Goal: Task Accomplishment & Management: Complete application form

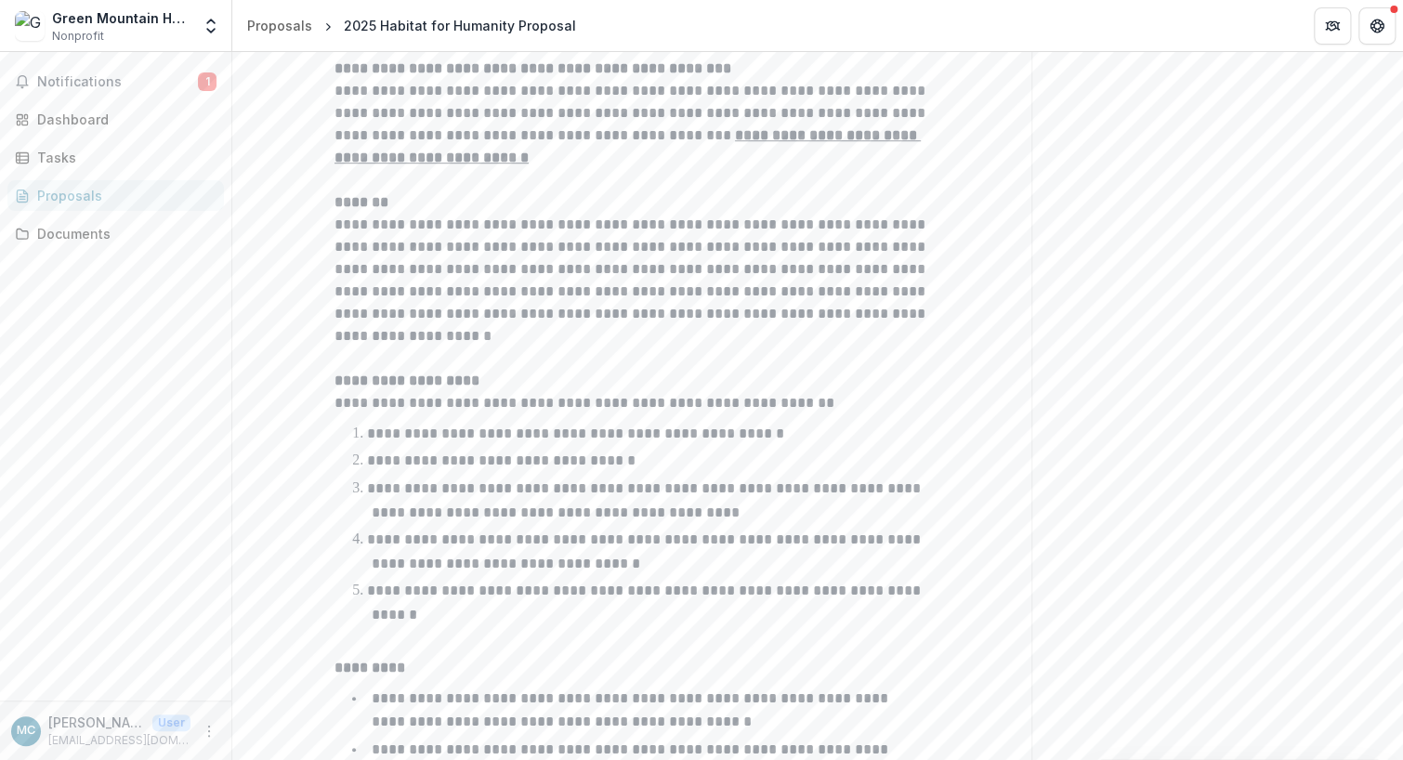
scroll to position [567, 0]
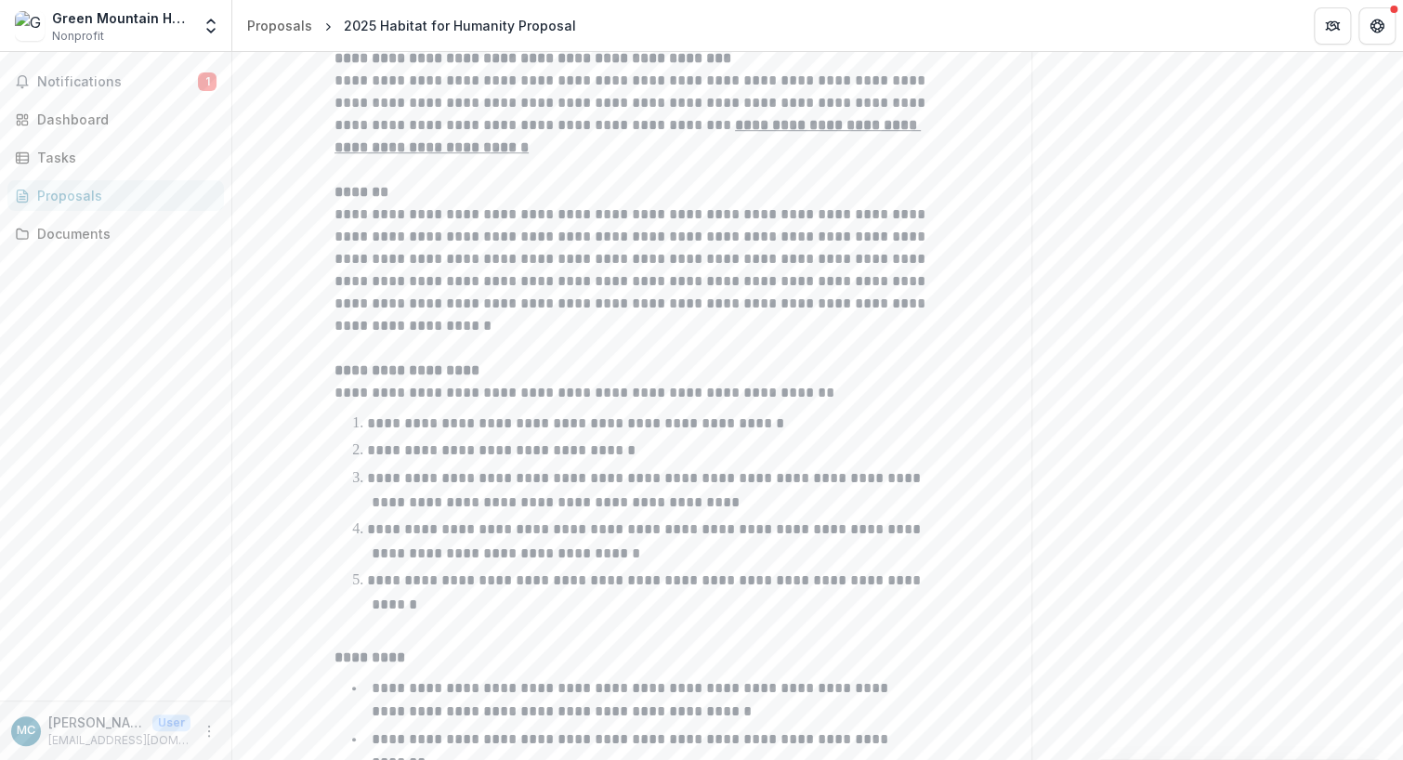
drag, startPoint x: 1390, startPoint y: 219, endPoint x: 1390, endPoint y: 195, distance: 24.2
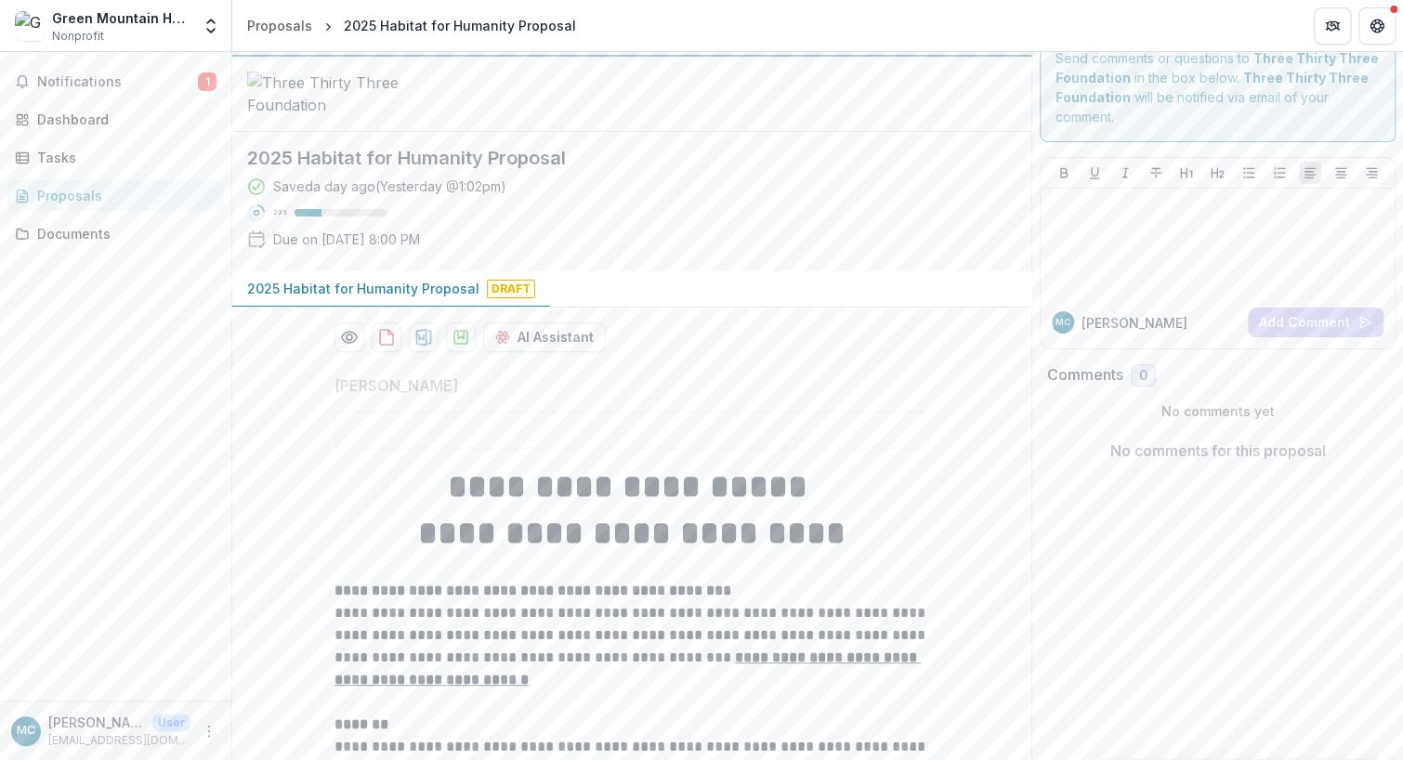
scroll to position [0, 0]
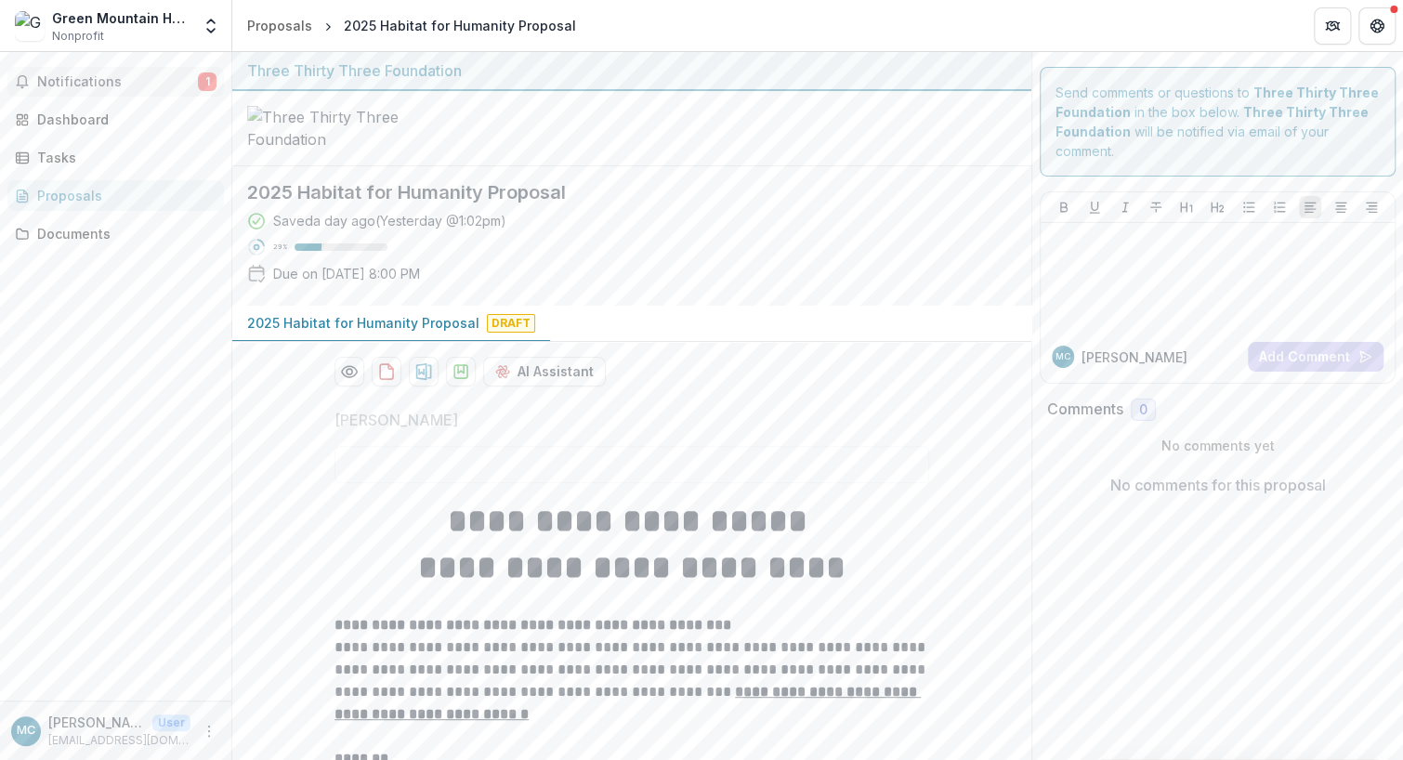
click at [111, 87] on span "Notifications" at bounding box center [117, 82] width 161 height 16
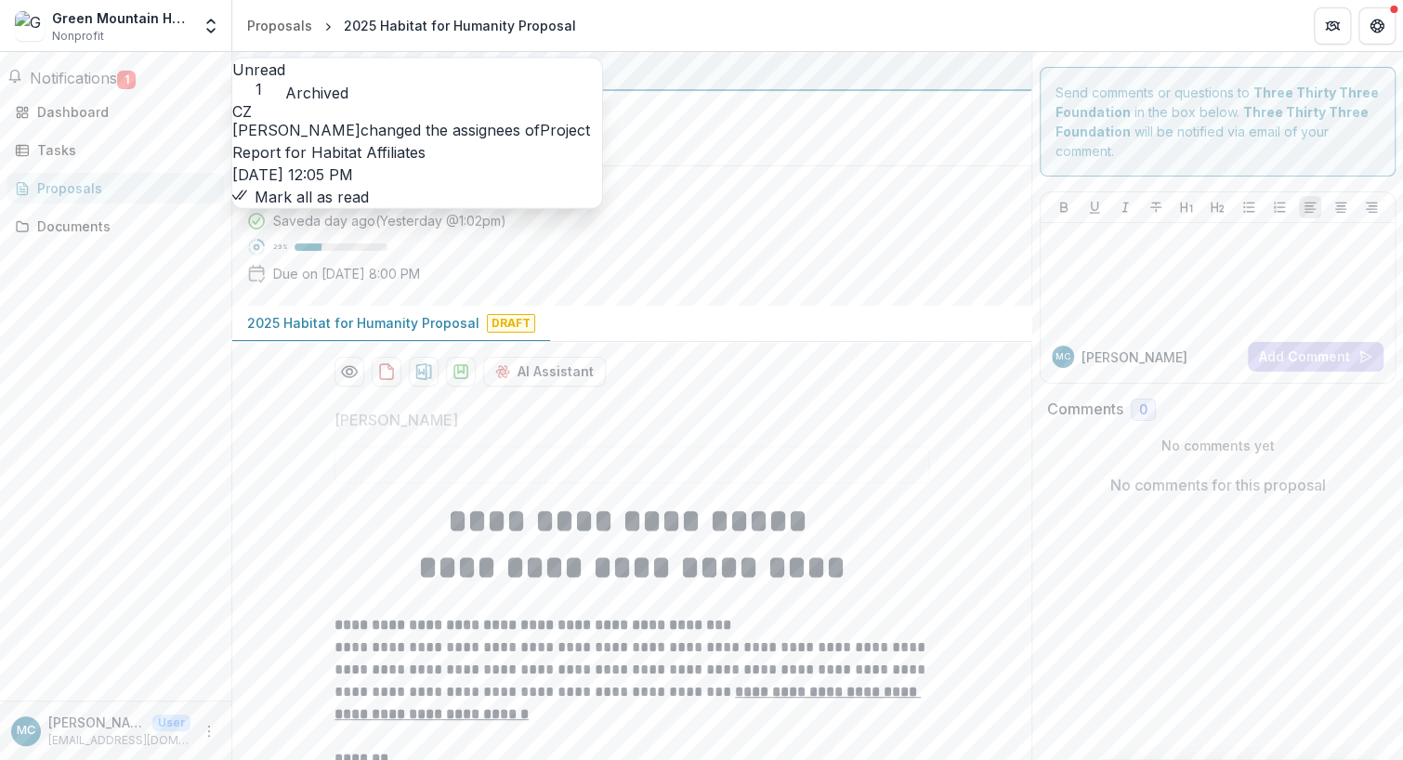
click at [413, 141] on link "Project Report for Habitat Affiliates" at bounding box center [411, 141] width 358 height 41
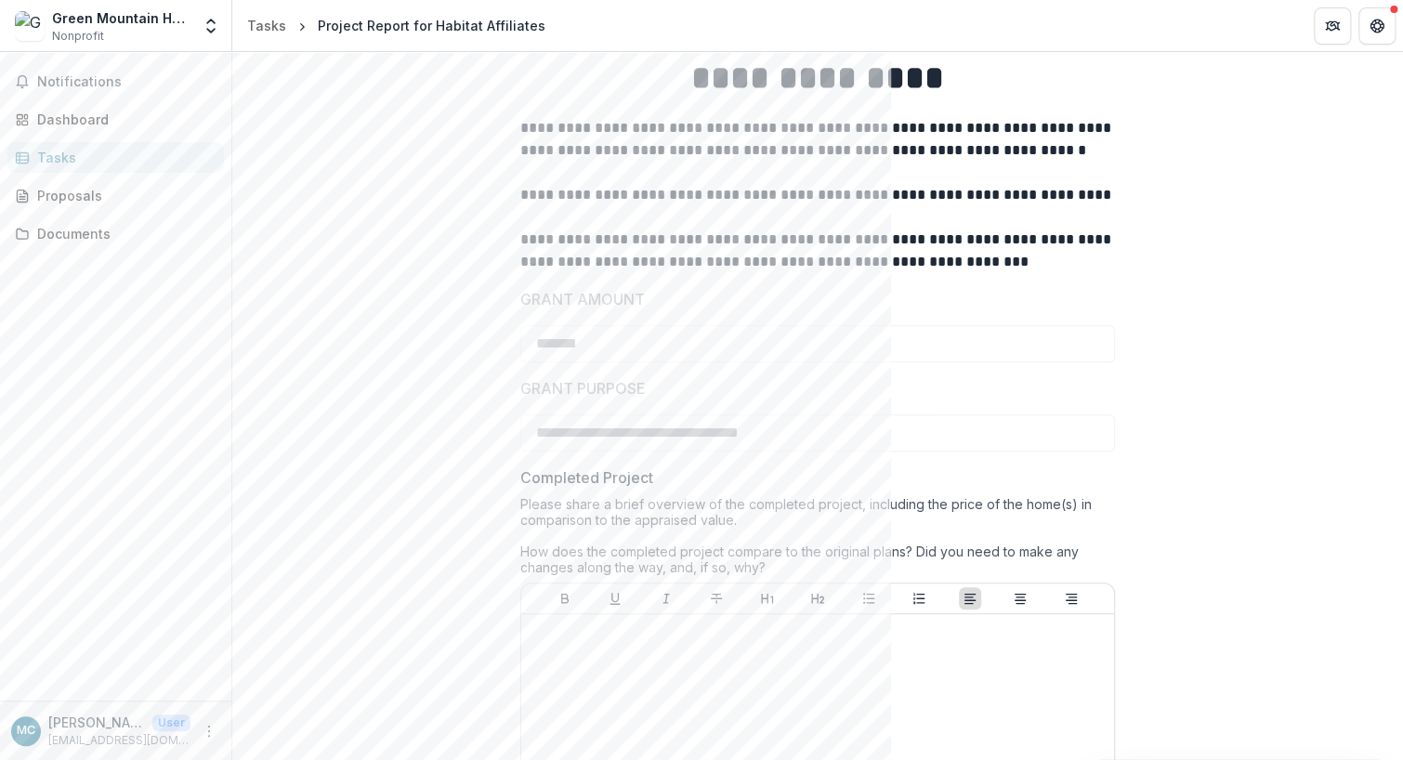
scroll to position [431, 0]
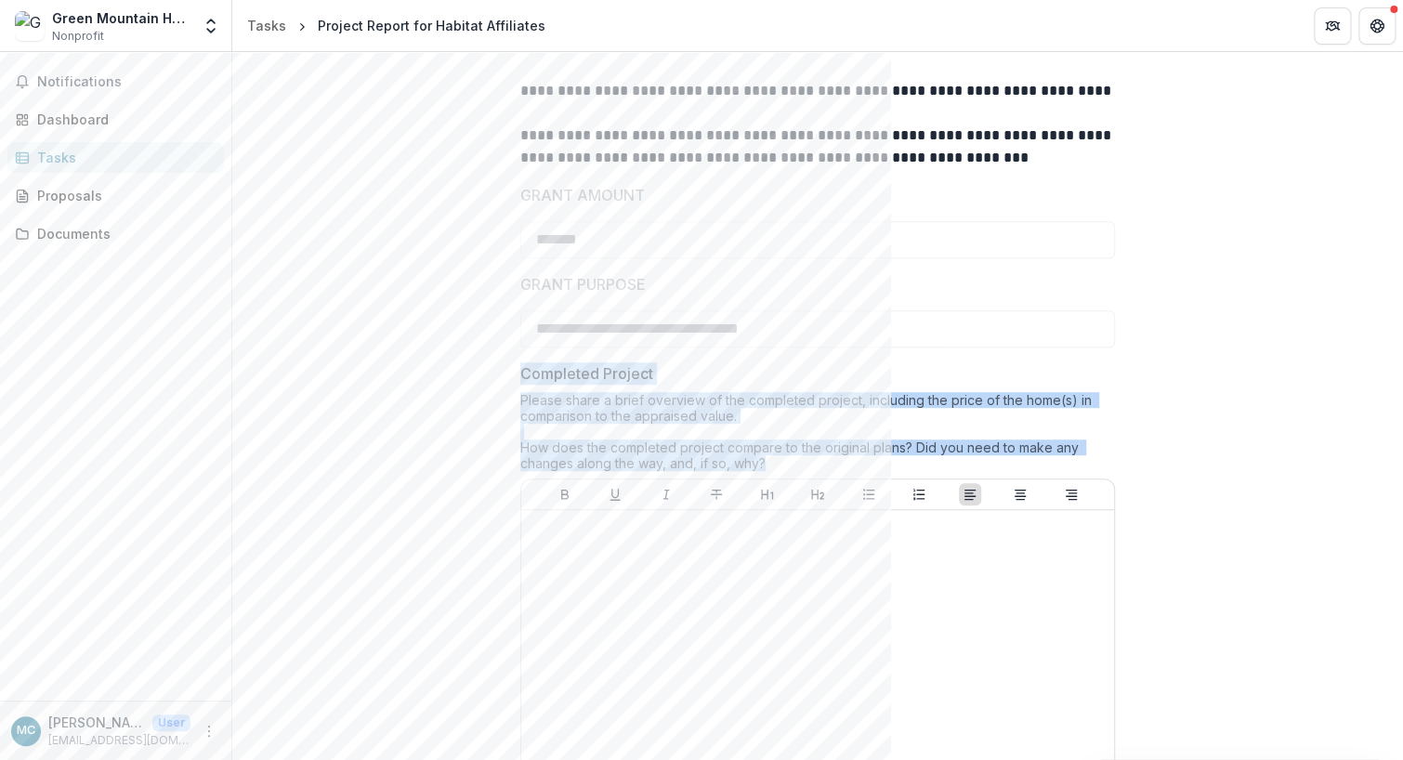
drag, startPoint x: 698, startPoint y: 377, endPoint x: 355, endPoint y: 299, distance: 351.5
copy div "Completed Project Please share a brief overview of the completed project, inclu…"
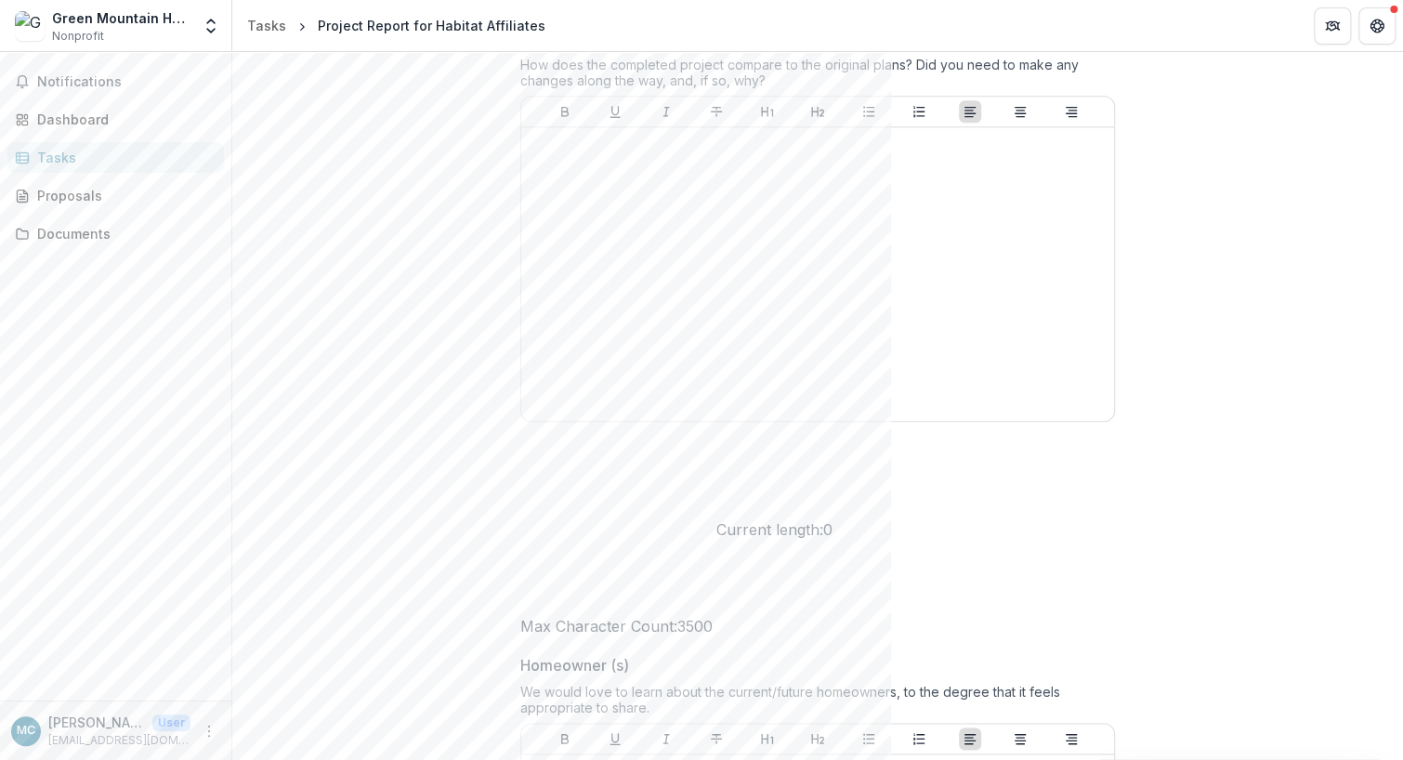
scroll to position [842, 0]
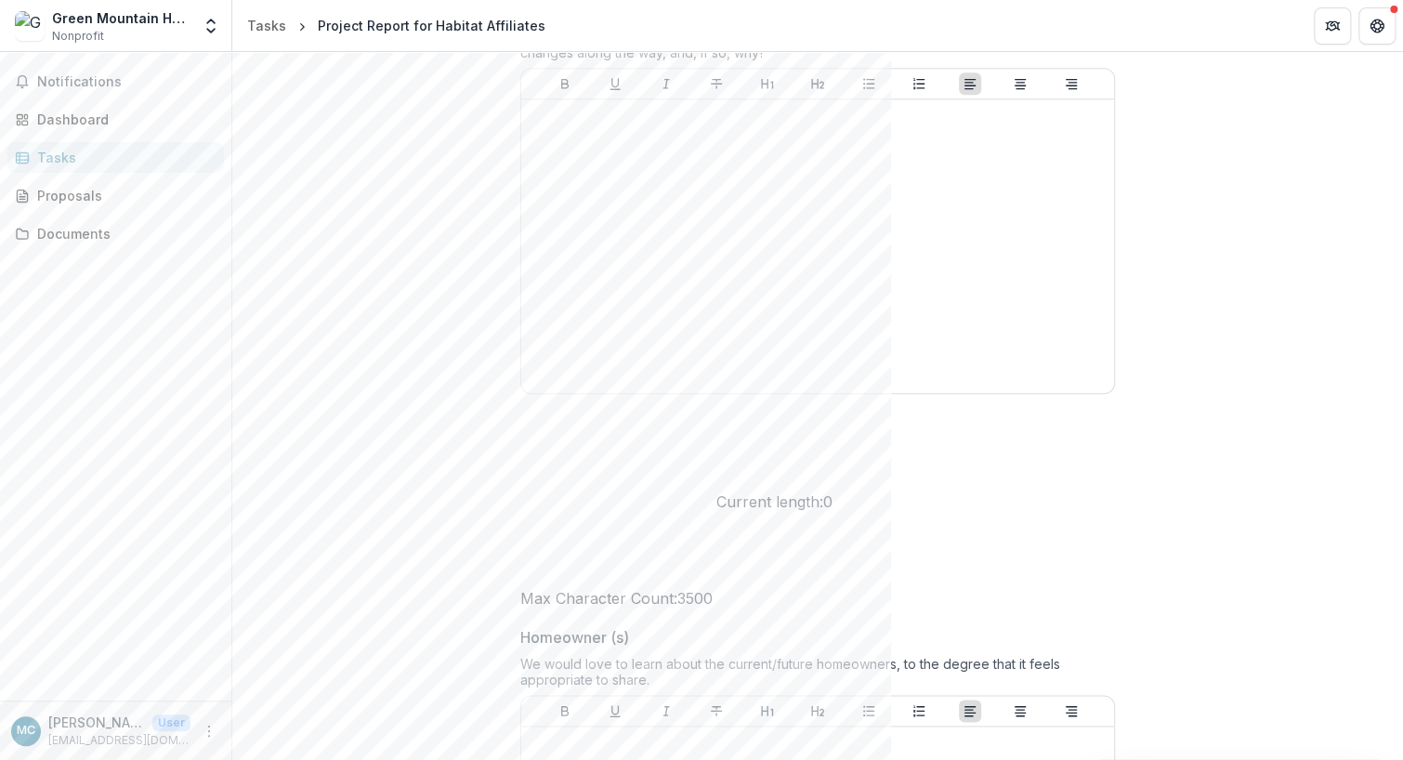
drag, startPoint x: 537, startPoint y: 416, endPoint x: 373, endPoint y: 373, distance: 169.0
copy div "Homeowner (s) We would love to learn about the current/future homeowners, to th…"
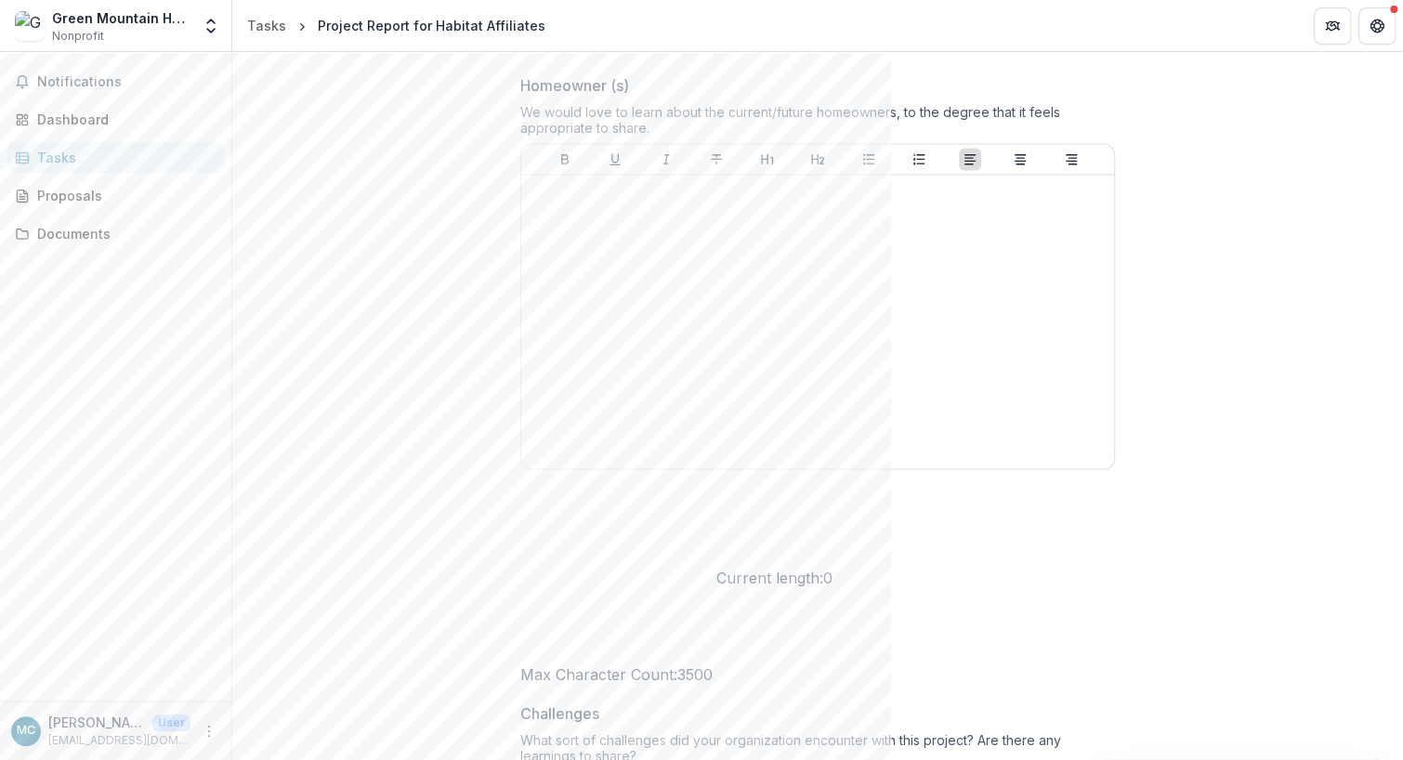
scroll to position [1416, 0]
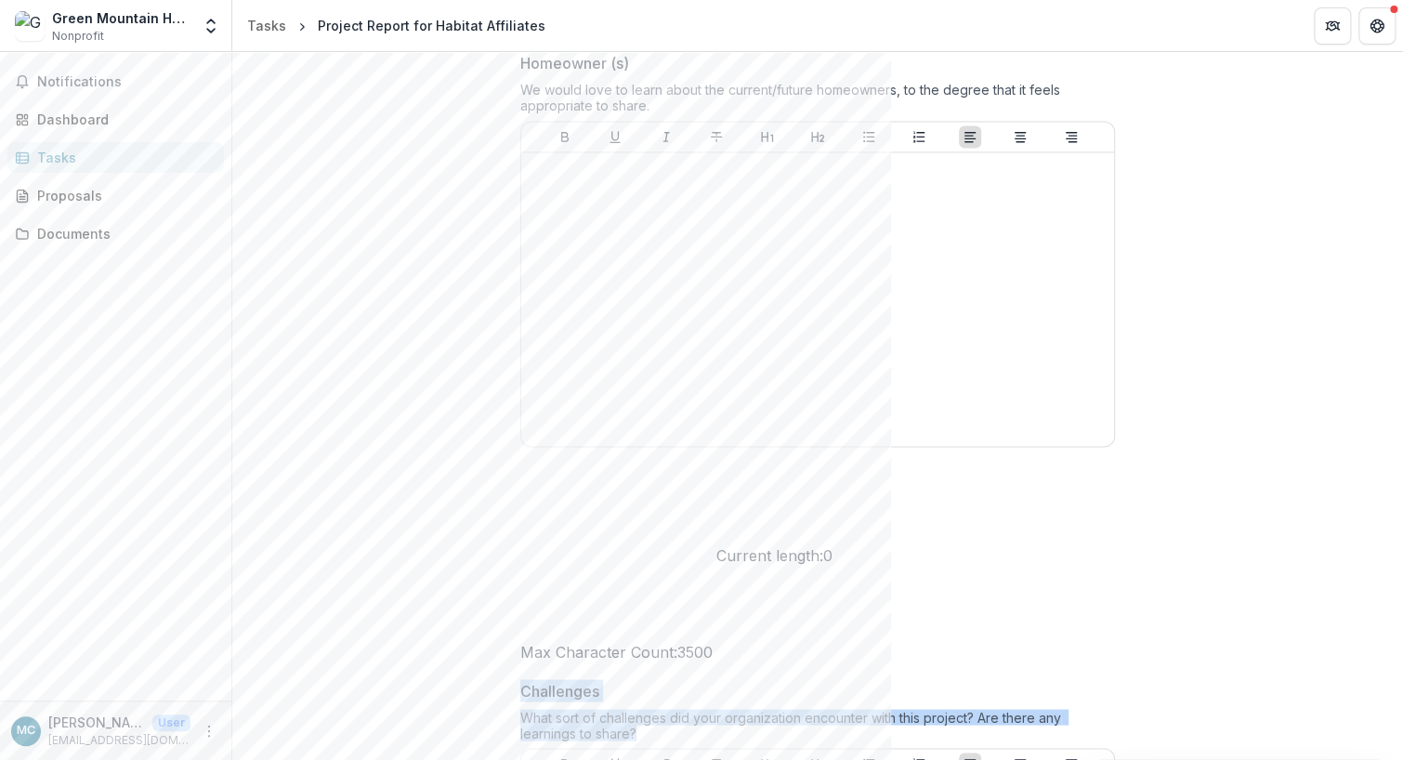
drag, startPoint x: 517, startPoint y: 277, endPoint x: 384, endPoint y: 231, distance: 141.3
copy div "Challenges What sort of challenges did your organization encounter with this pr…"
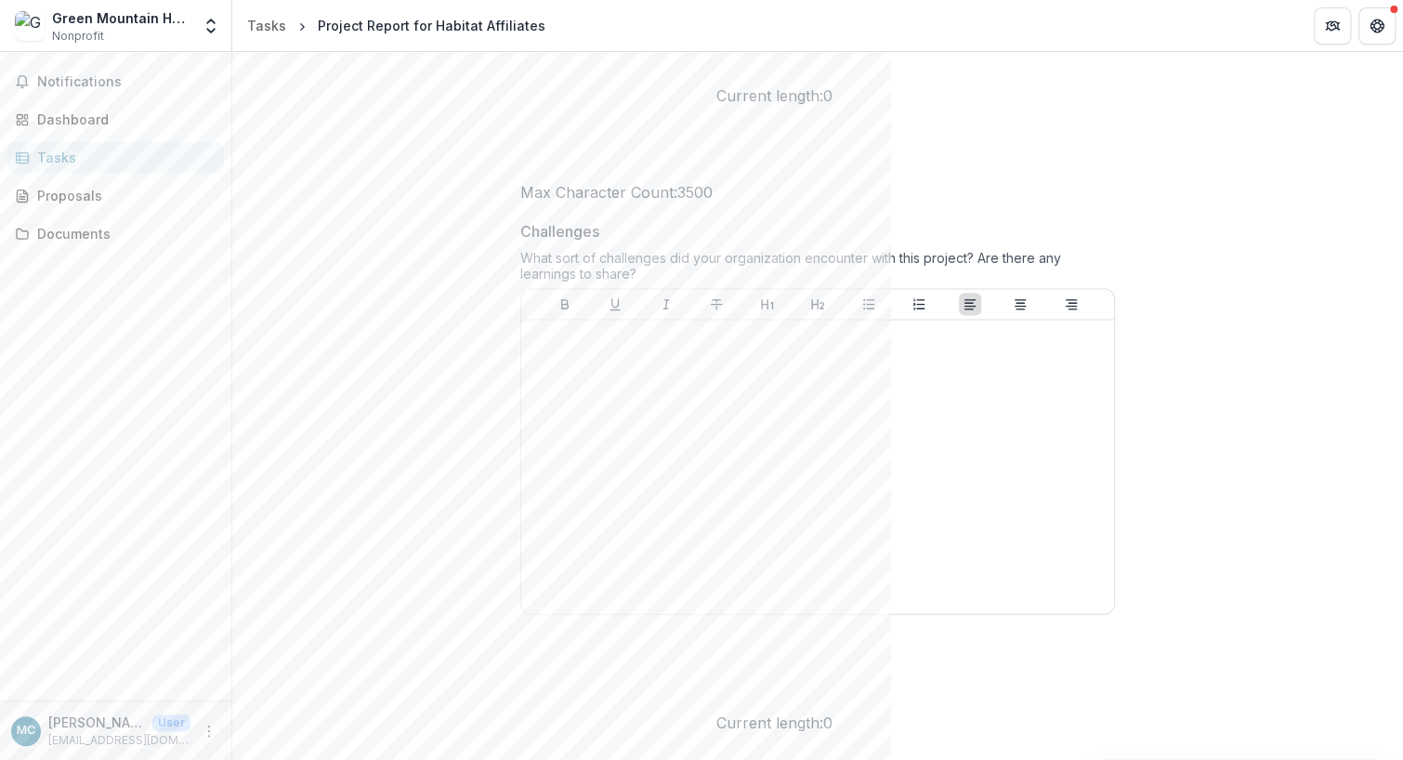
scroll to position [1897, 0]
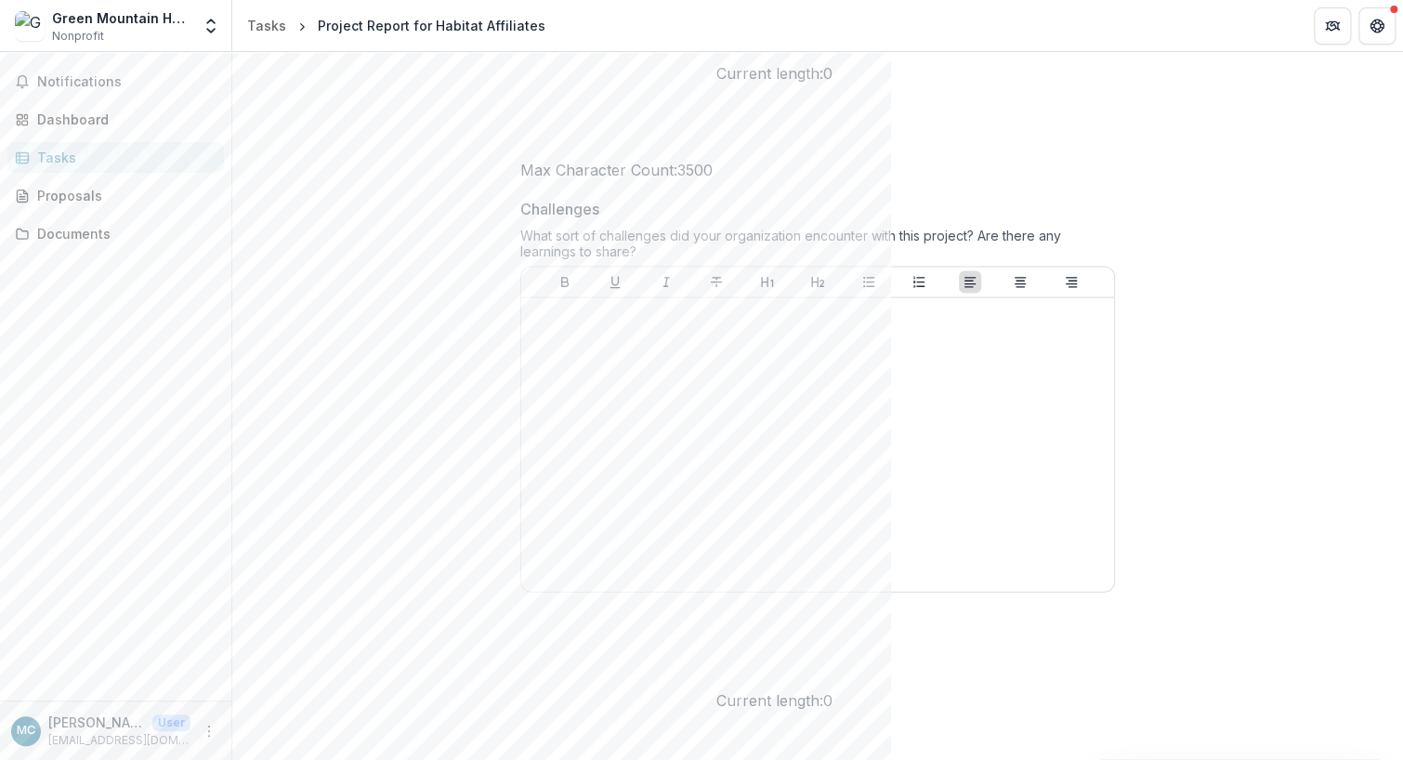
drag, startPoint x: 480, startPoint y: 241, endPoint x: 410, endPoint y: 191, distance: 86.1
drag, startPoint x: 431, startPoint y: 237, endPoint x: 380, endPoint y: 191, distance: 68.4
click at [505, 192] on div "**********" at bounding box center [817, 95] width 624 height 3439
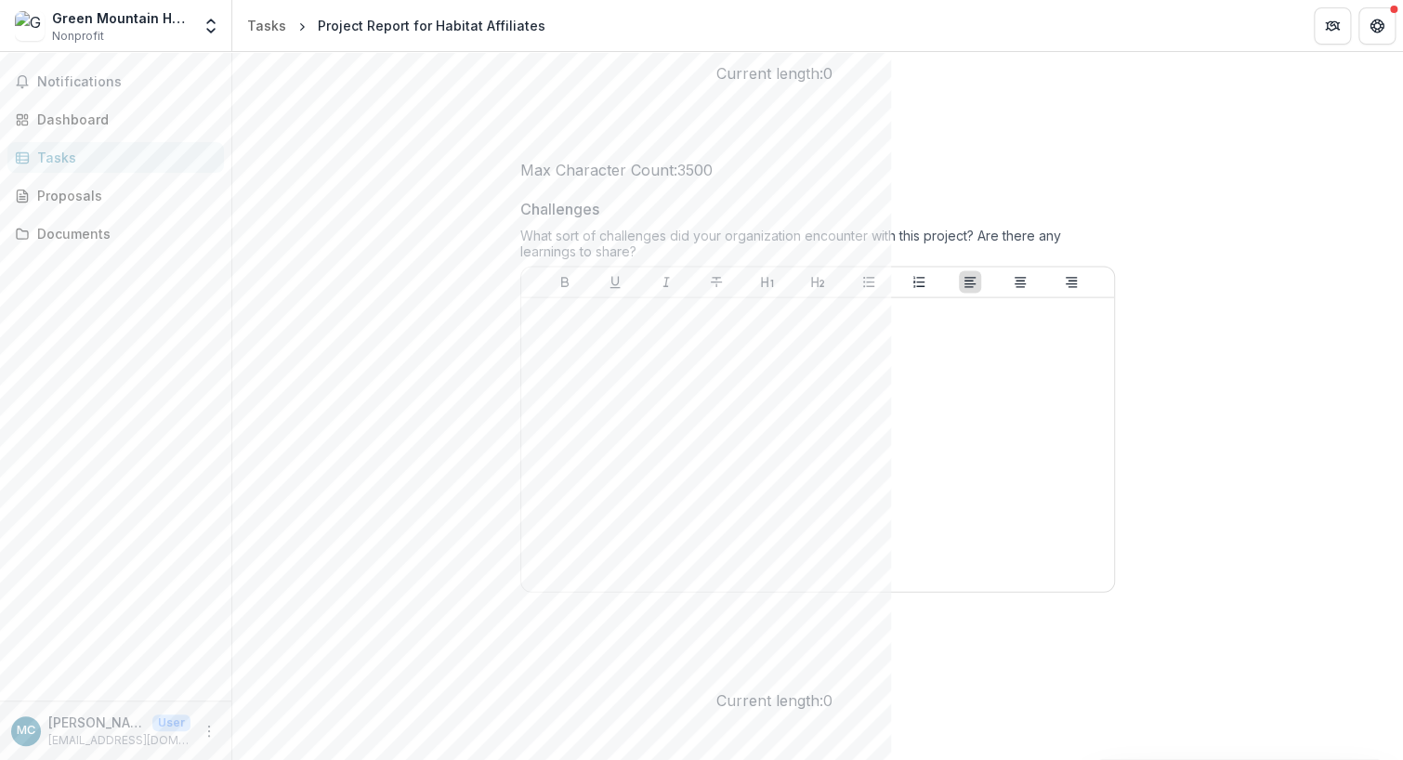
copy div "Use of Funds How were our grant funds used in the project? Will they continue t…"
drag, startPoint x: 797, startPoint y: 664, endPoint x: 367, endPoint y: 629, distance: 431.5
click at [505, 629] on div "**********" at bounding box center [817, 95] width 624 height 3439
copy div "Budget Report * Please include a final budget report for the whole program/proj…"
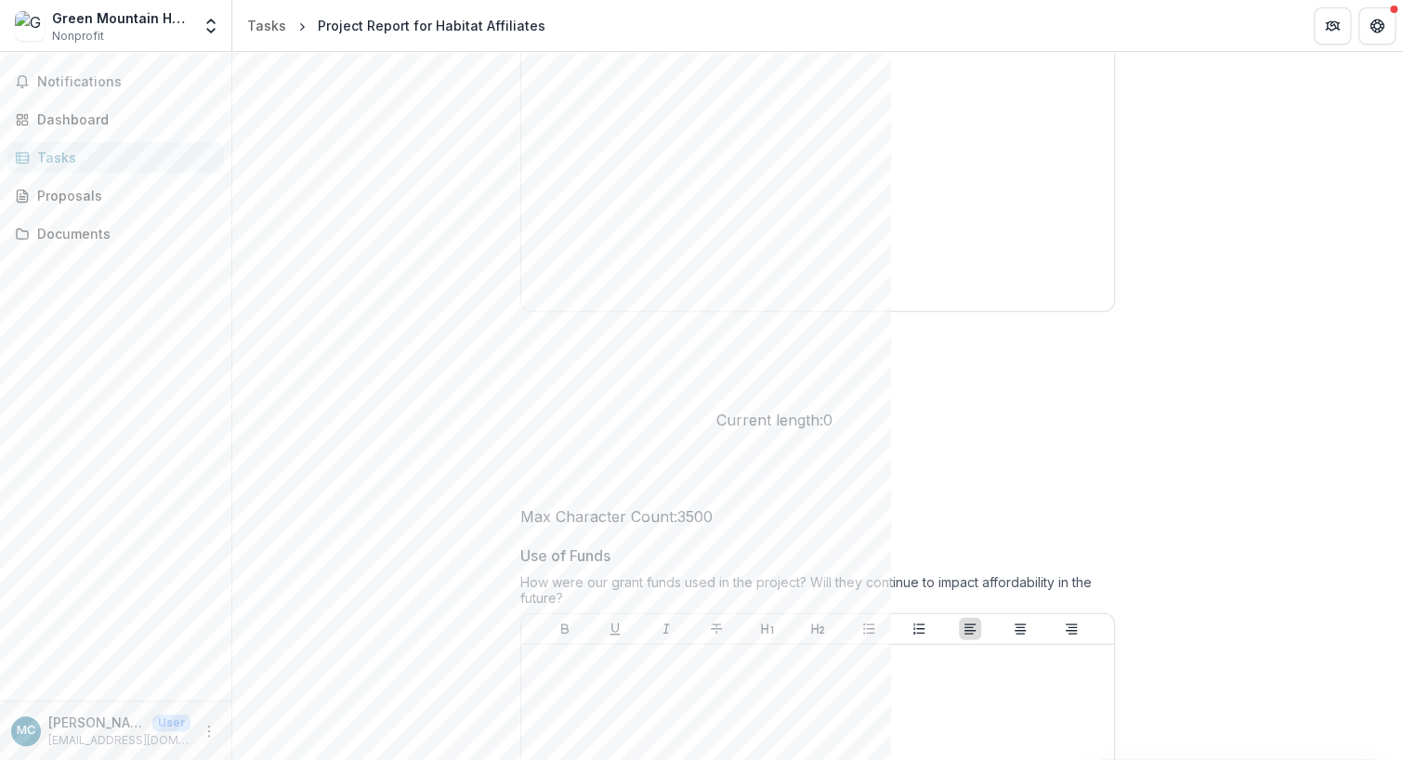
scroll to position [2190, 0]
drag, startPoint x: 858, startPoint y: 545, endPoint x: 336, endPoint y: 518, distance: 522.7
copy div "Optional Uploads Please feel free to share photos or other documents relevant t…"
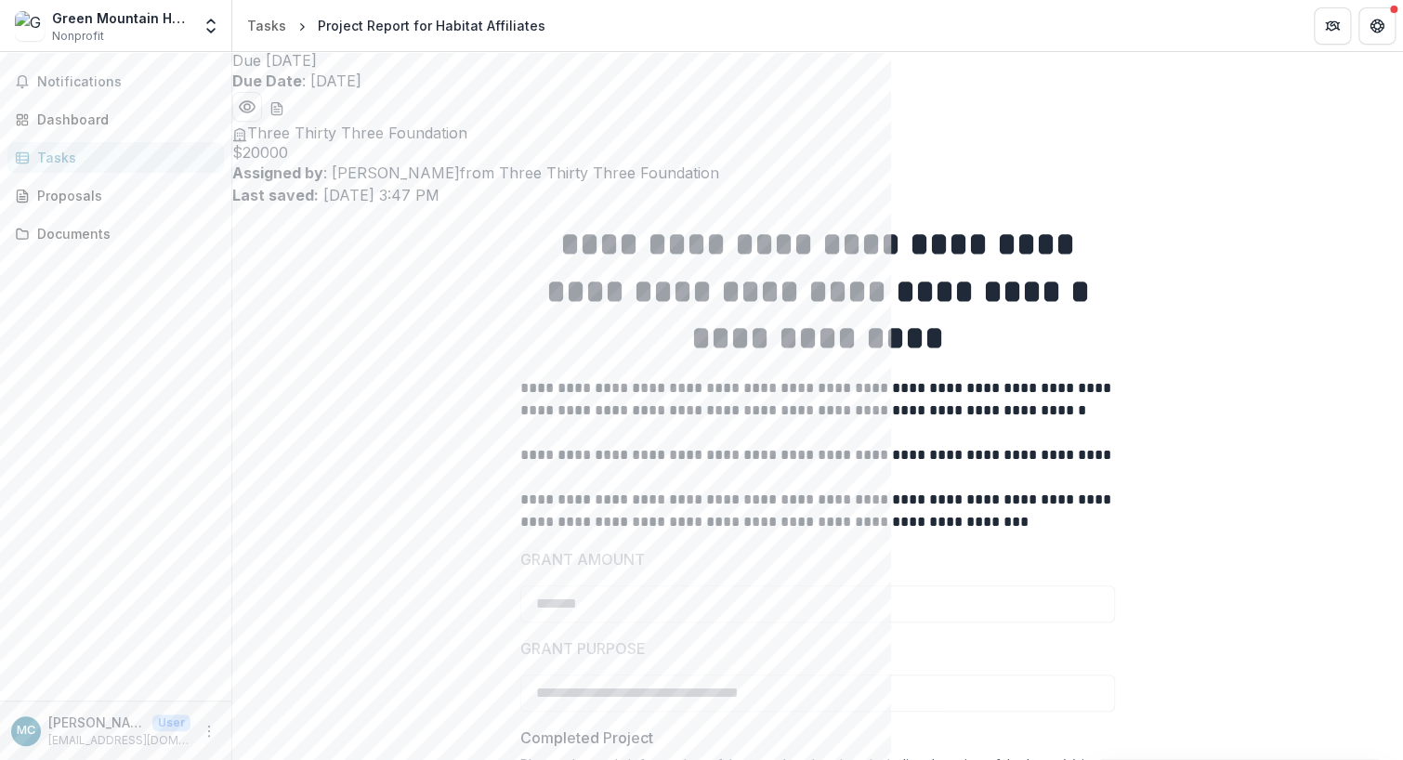
scroll to position [0, 0]
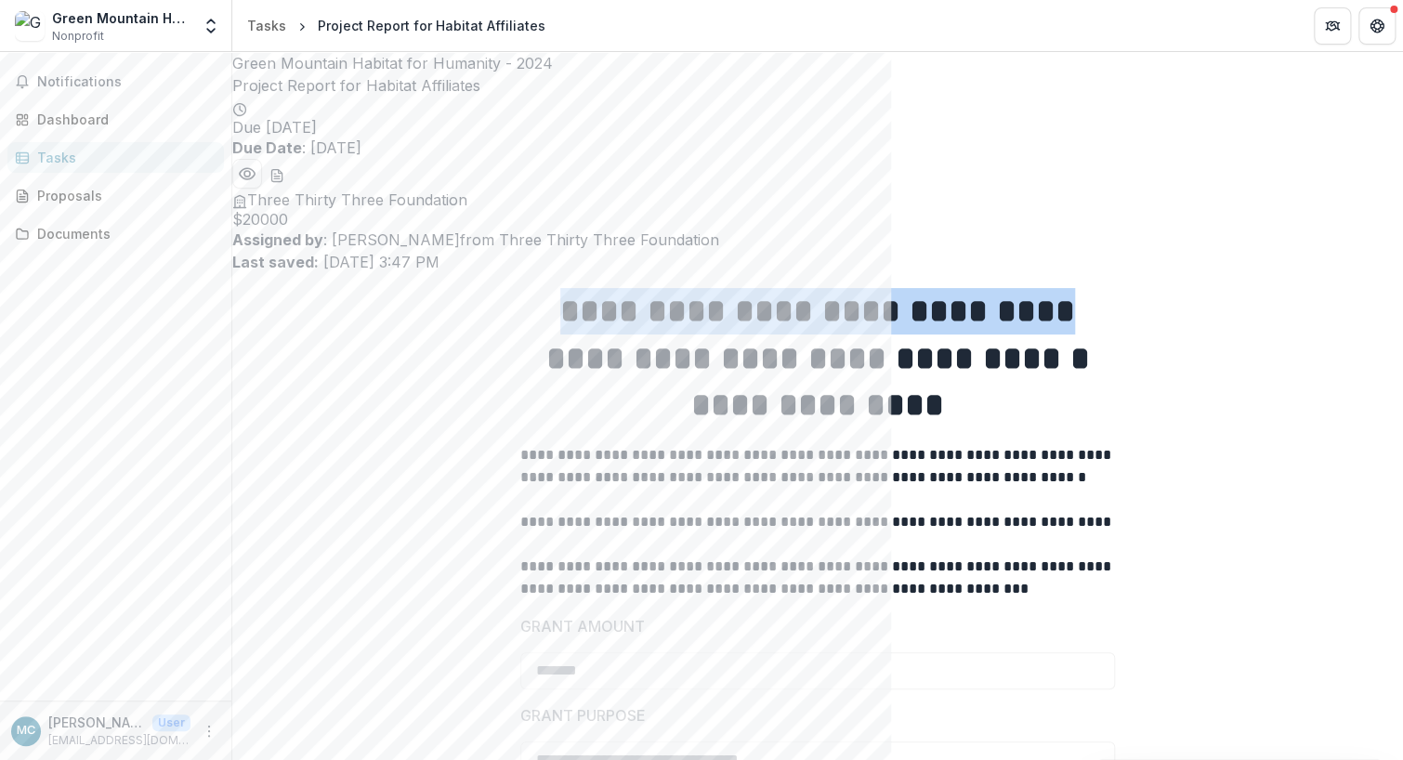
drag, startPoint x: 427, startPoint y: 232, endPoint x: 936, endPoint y: 215, distance: 509.3
click at [936, 288] on h1 "**********" at bounding box center [817, 311] width 594 height 46
click at [892, 294] on strong "**********" at bounding box center [817, 310] width 515 height 33
drag, startPoint x: 943, startPoint y: 238, endPoint x: 436, endPoint y: 239, distance: 507.1
click at [520, 288] on h1 "**********" at bounding box center [817, 311] width 594 height 46
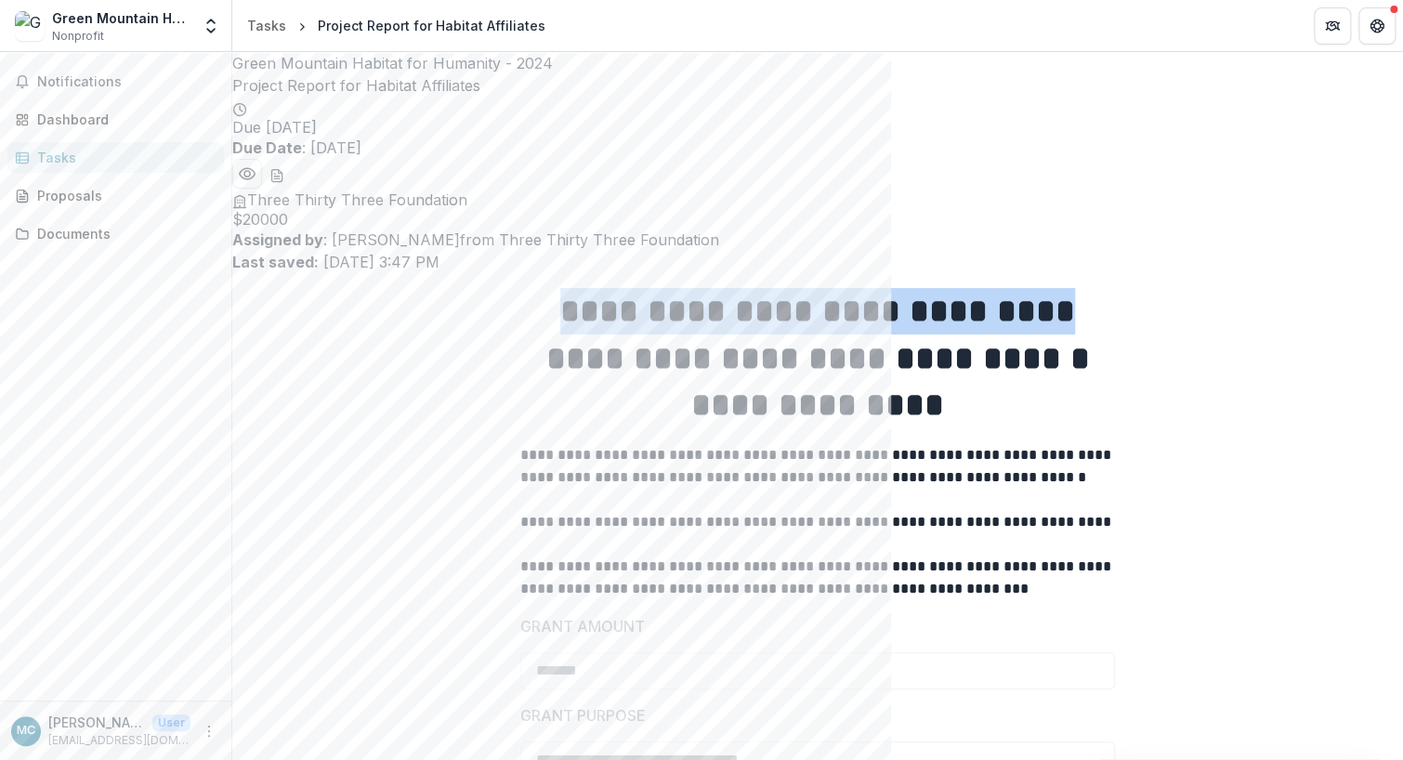
copy strong "**********"
